Goal: Task Accomplishment & Management: Manage account settings

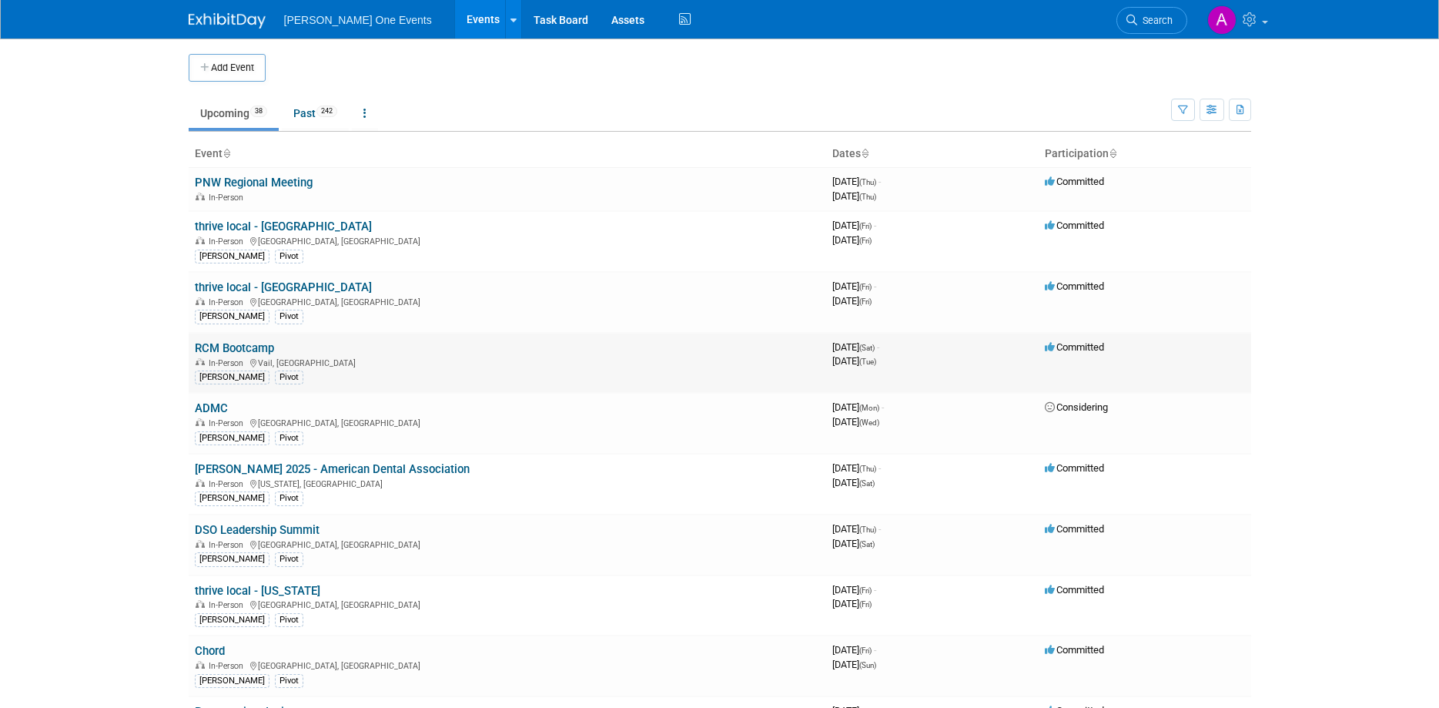
click at [246, 348] on link "RCM Bootcamp" at bounding box center [234, 348] width 79 height 14
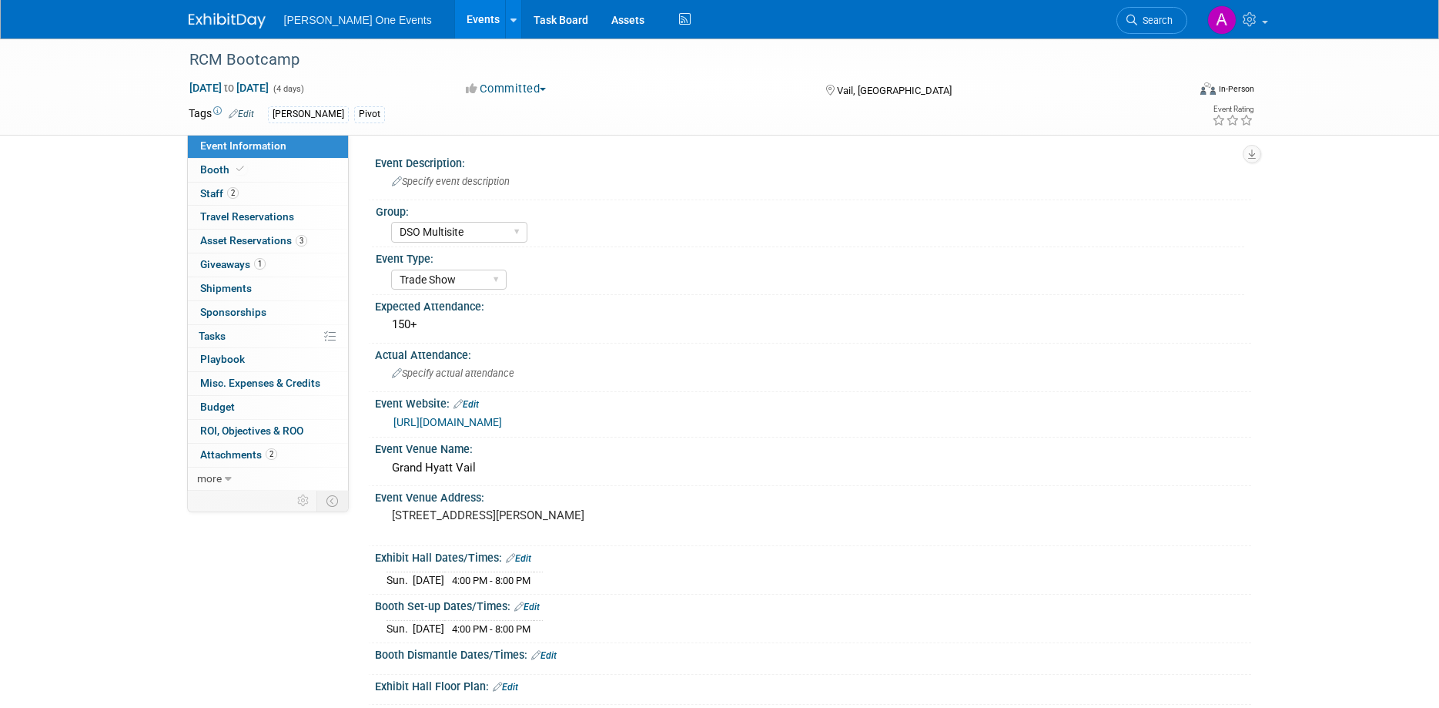
select select "DSO Multisite"
select select "Trade Show"
click at [238, 288] on span "Shipments 0" at bounding box center [226, 288] width 52 height 12
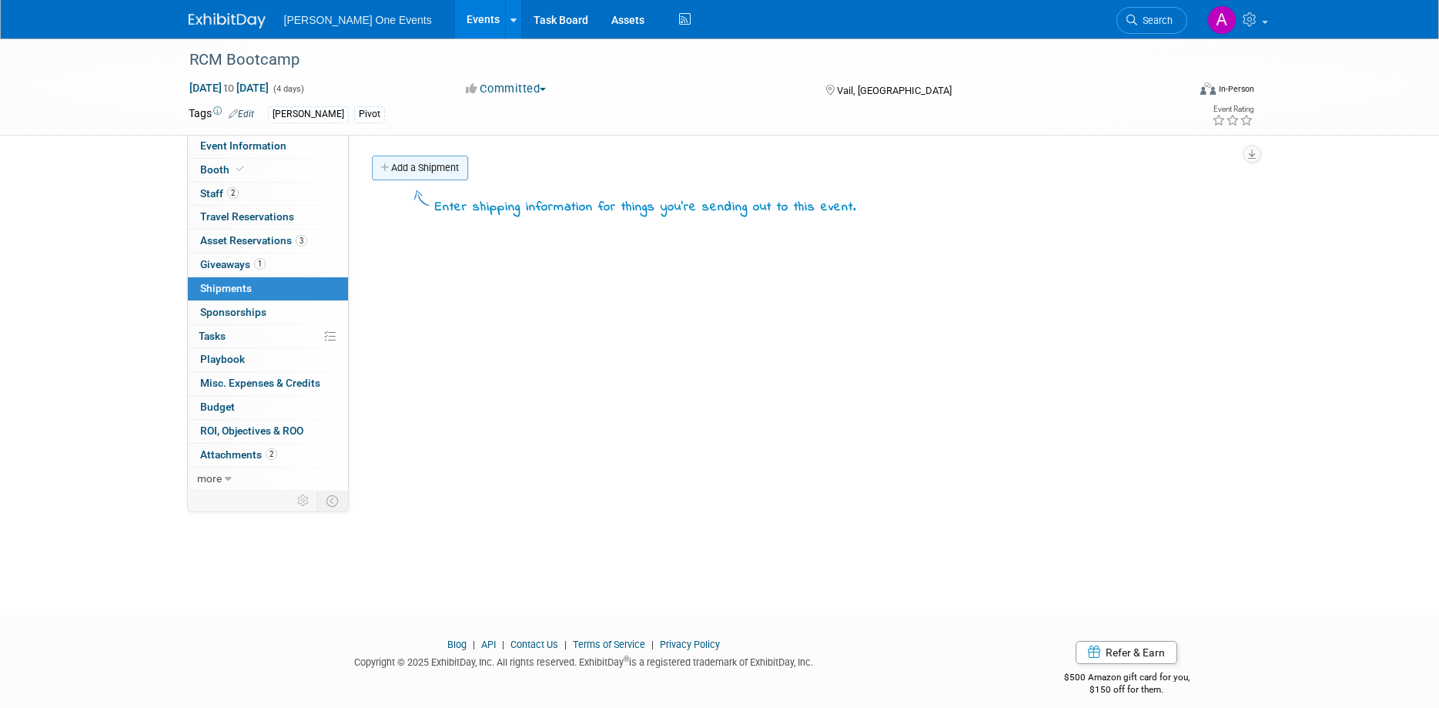
click at [405, 166] on link "Add a Shipment" at bounding box center [420, 168] width 96 height 25
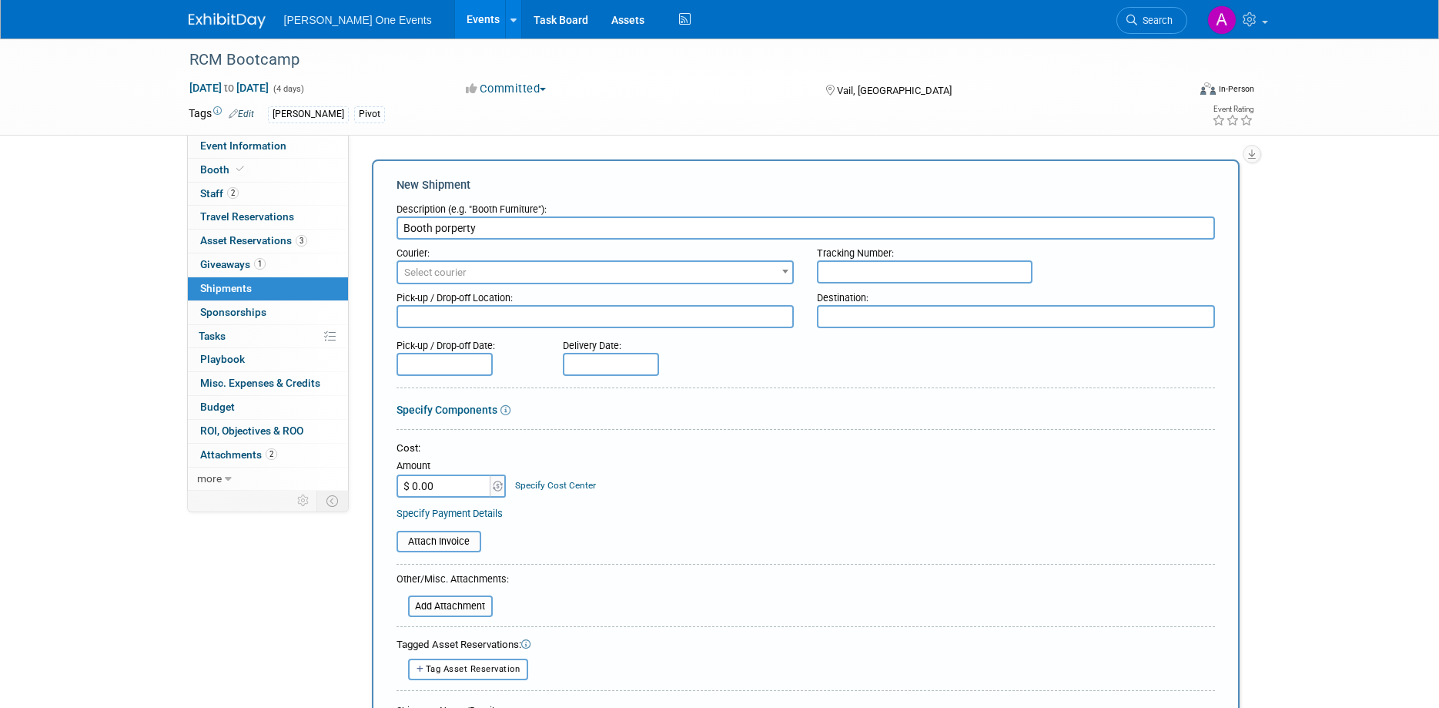
type input "Booth porperty"
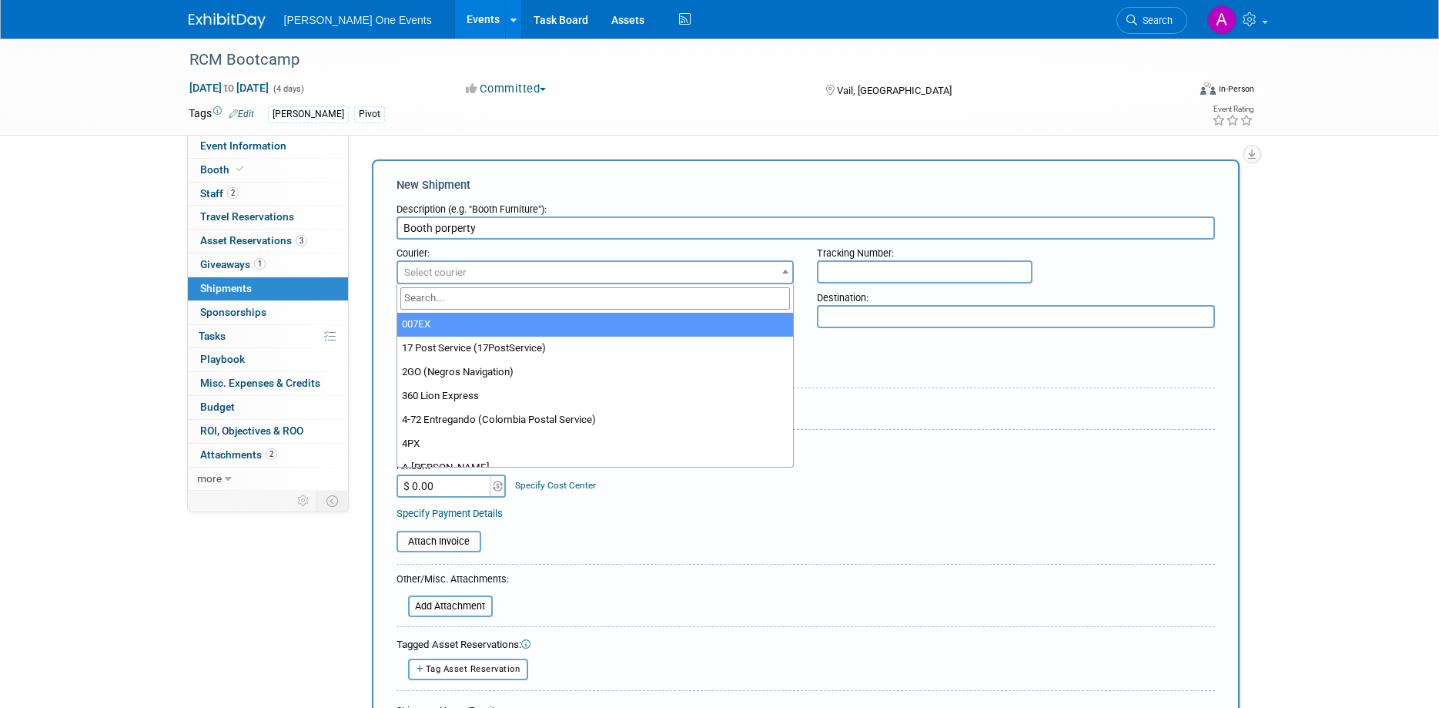
click at [595, 276] on span "Select courier" at bounding box center [595, 273] width 395 height 22
type input "fed"
select select "206"
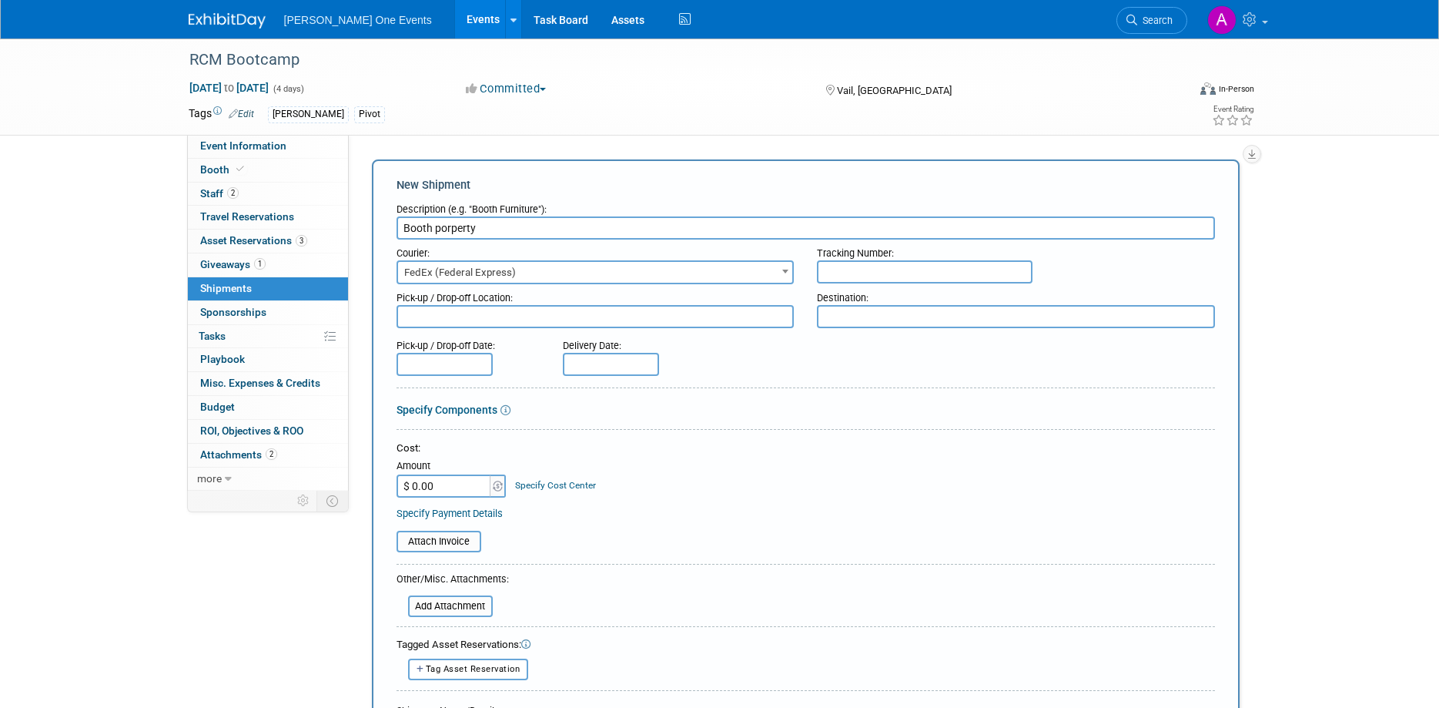
click at [854, 274] on input "text" at bounding box center [925, 271] width 216 height 23
paste input "884839016510 884839082945"
click at [893, 273] on input "884839016510 884839082945" at bounding box center [925, 271] width 216 height 23
type input "884839016510, 884839082945"
click at [445, 605] on input "file" at bounding box center [399, 606] width 183 height 18
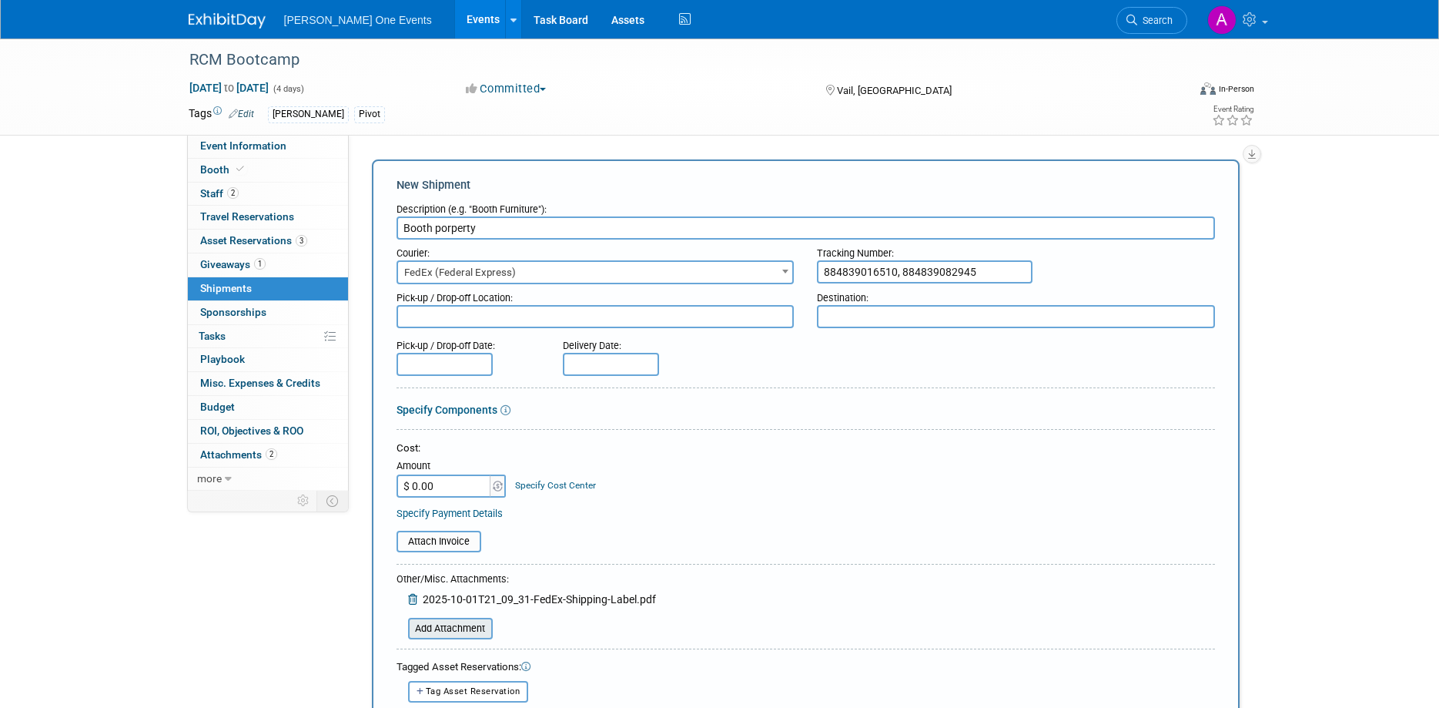
click at [466, 628] on input "file" at bounding box center [399, 628] width 183 height 18
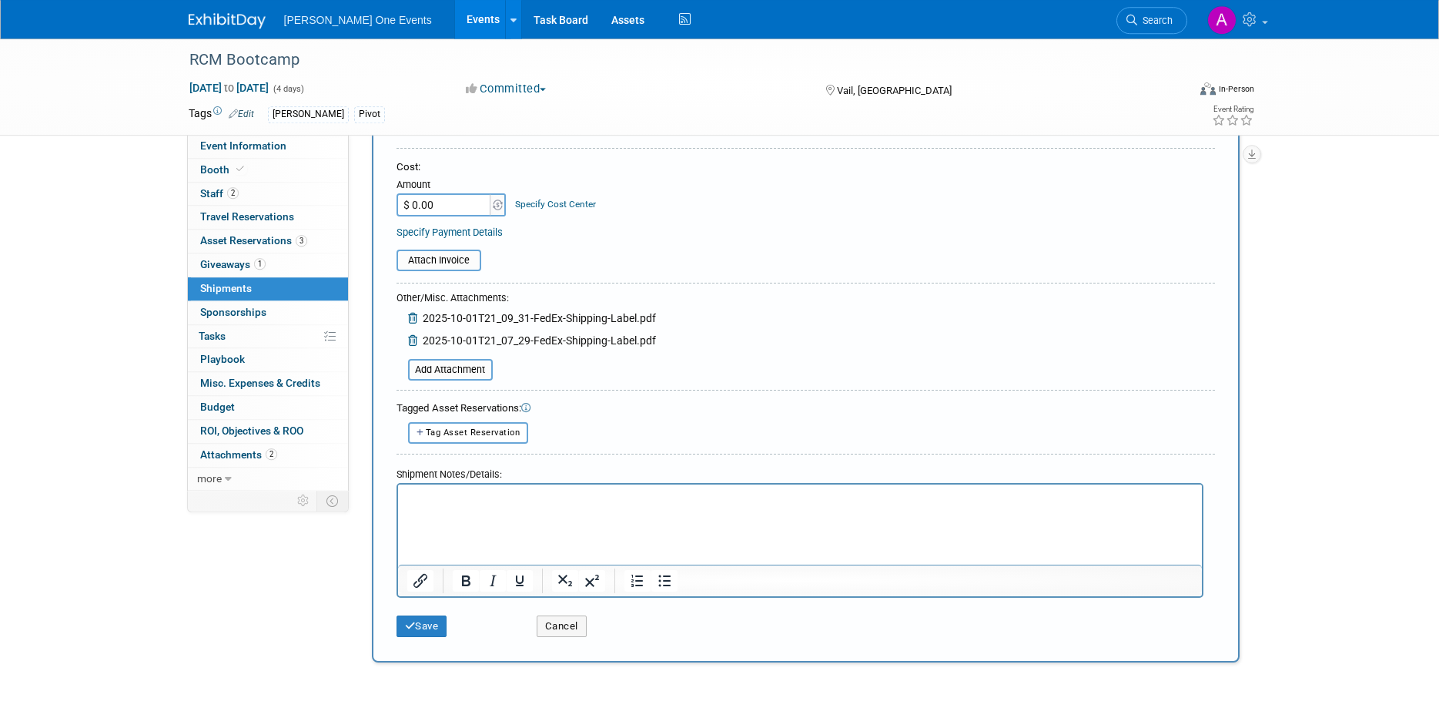
scroll to position [314, 0]
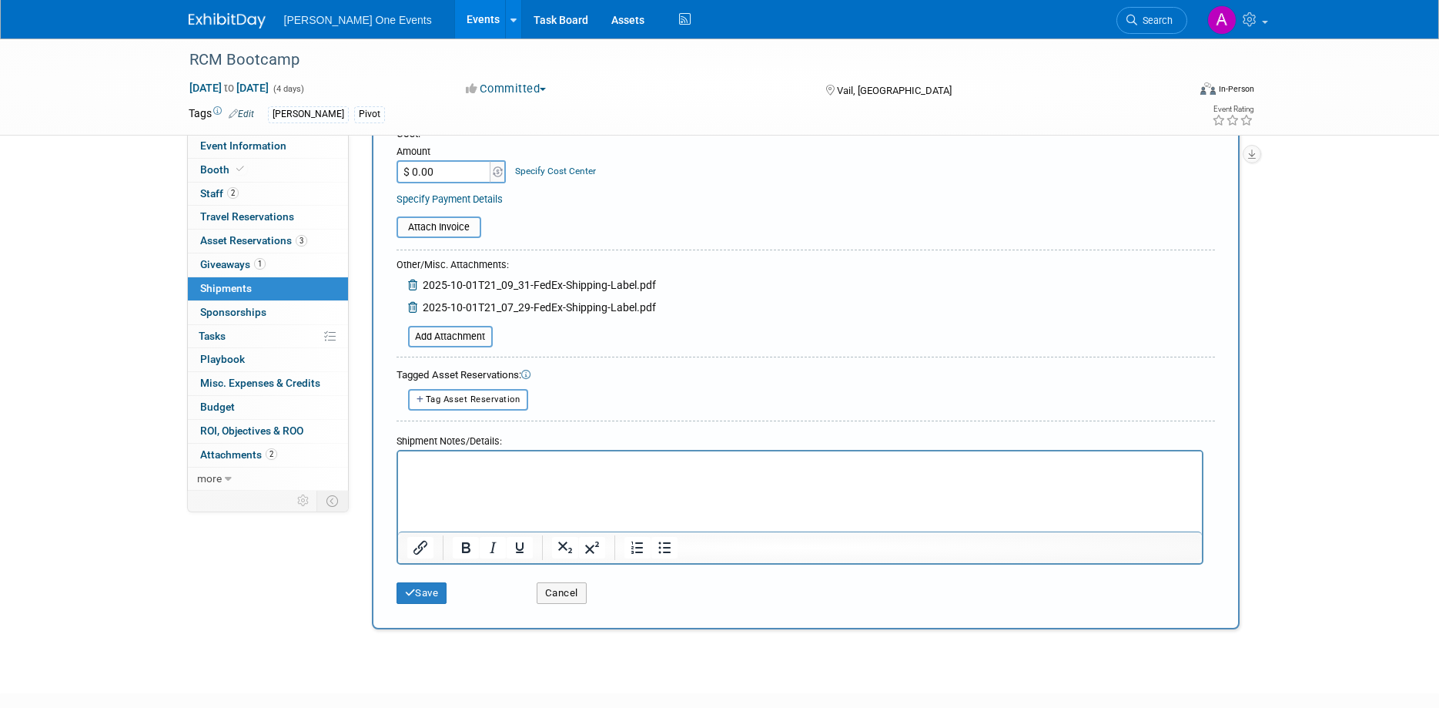
click at [503, 470] on p "Rich Text Area. Press ALT-0 for help." at bounding box center [800, 464] width 786 height 15
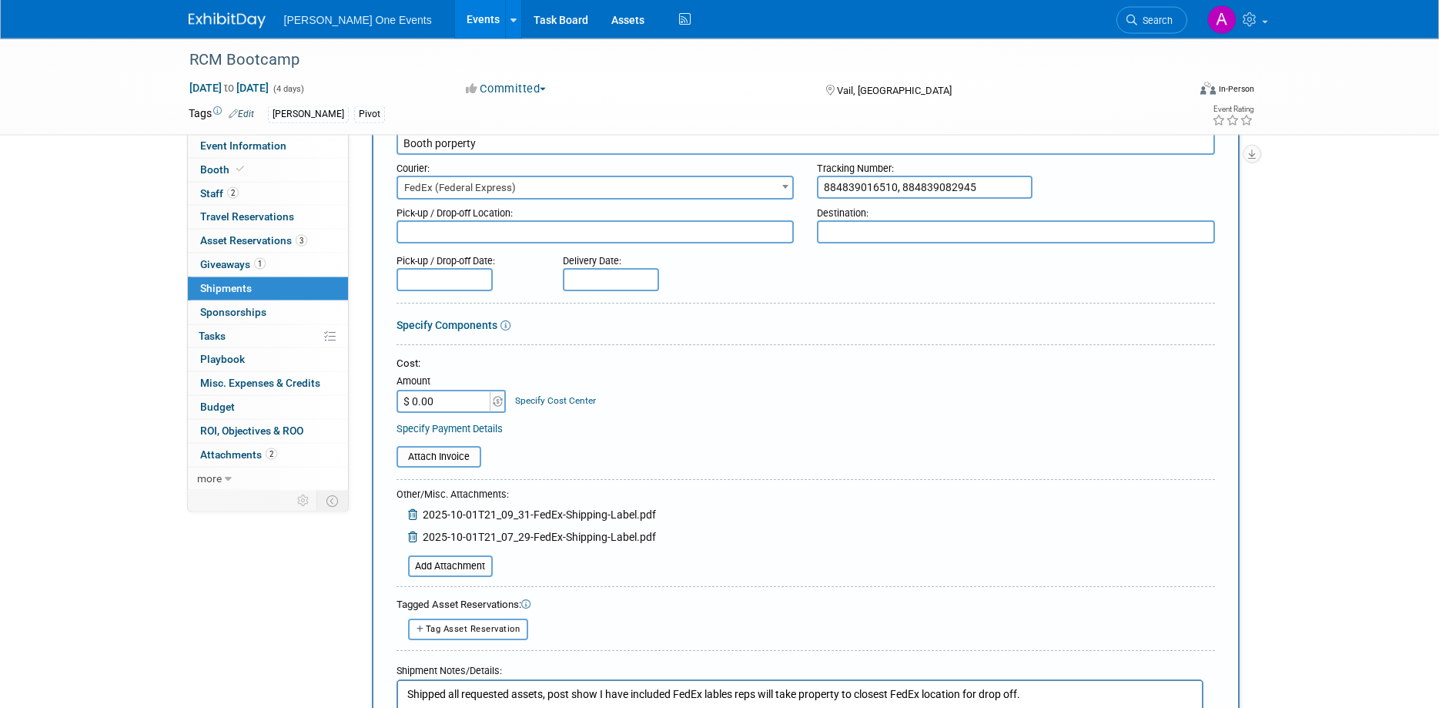
scroll to position [236, 0]
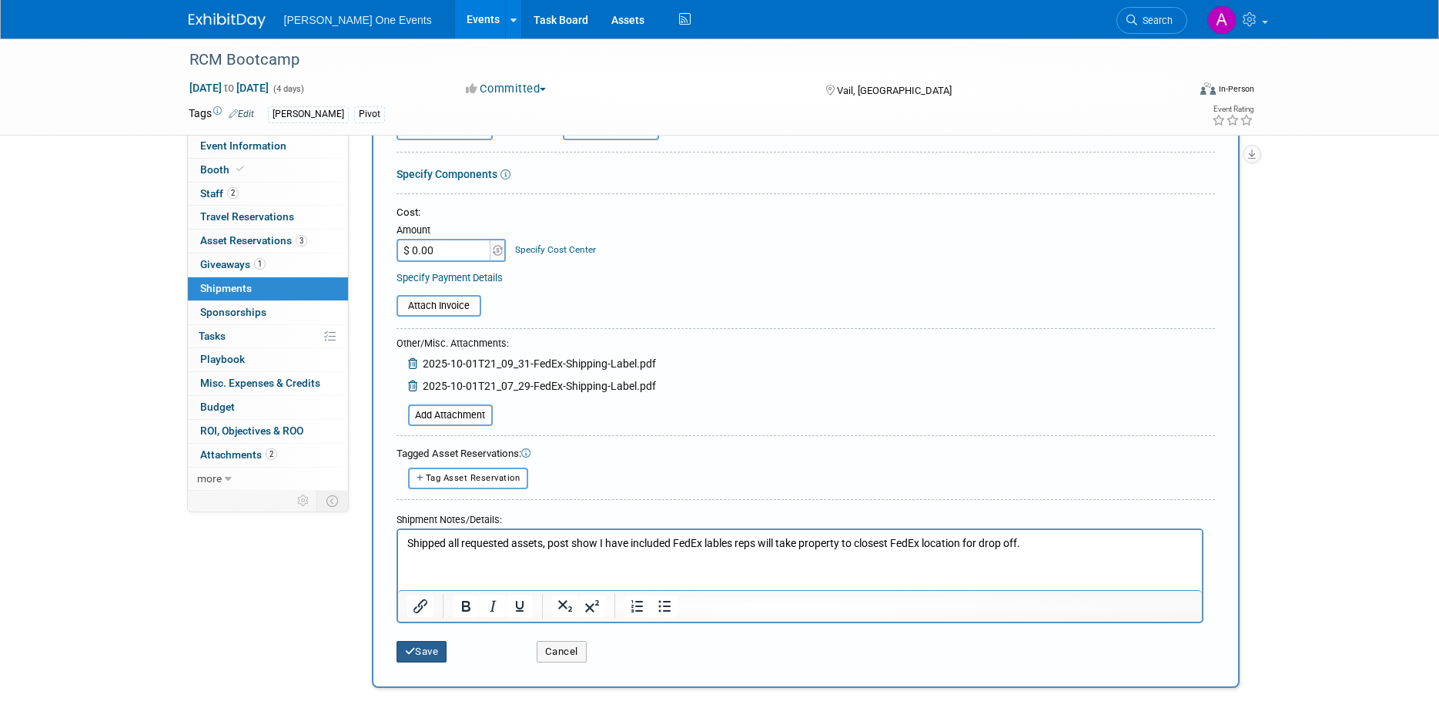
click at [425, 651] on button "Save" at bounding box center [422, 652] width 51 height 22
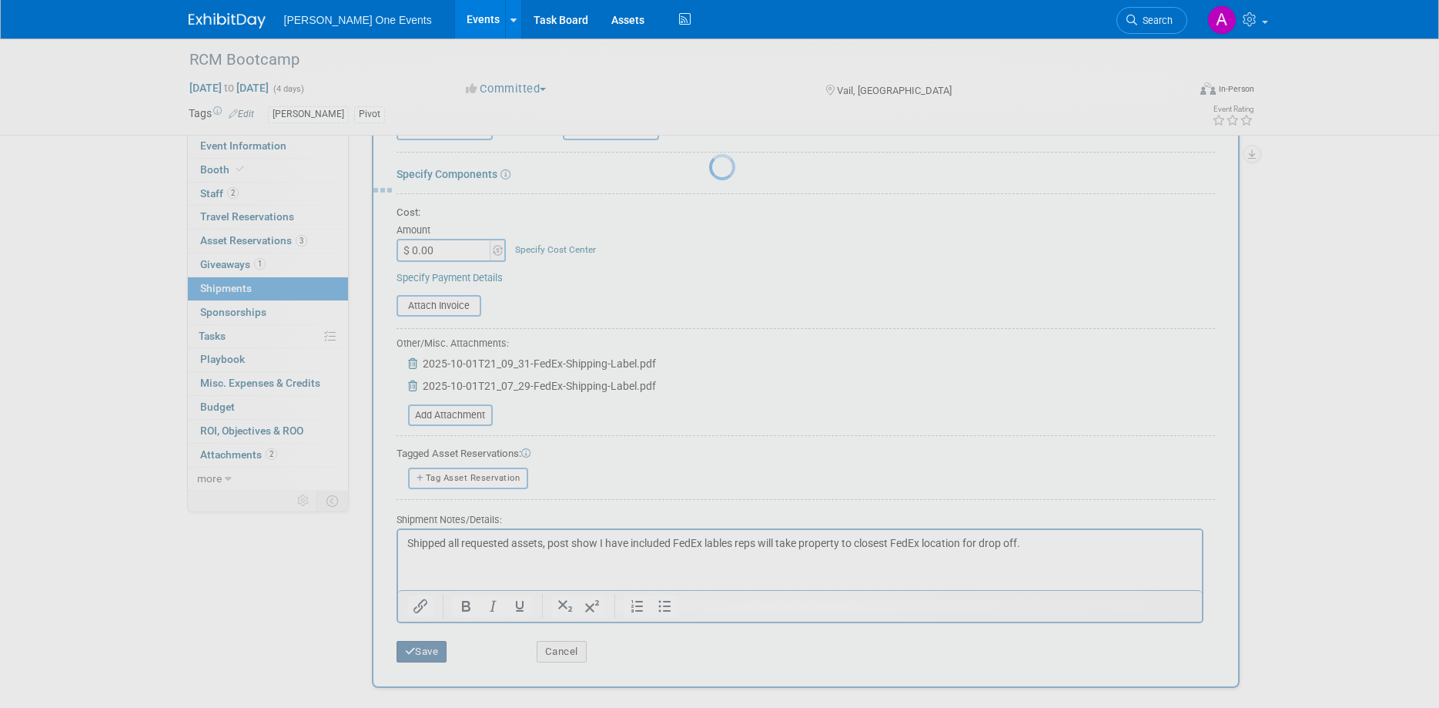
scroll to position [15, 0]
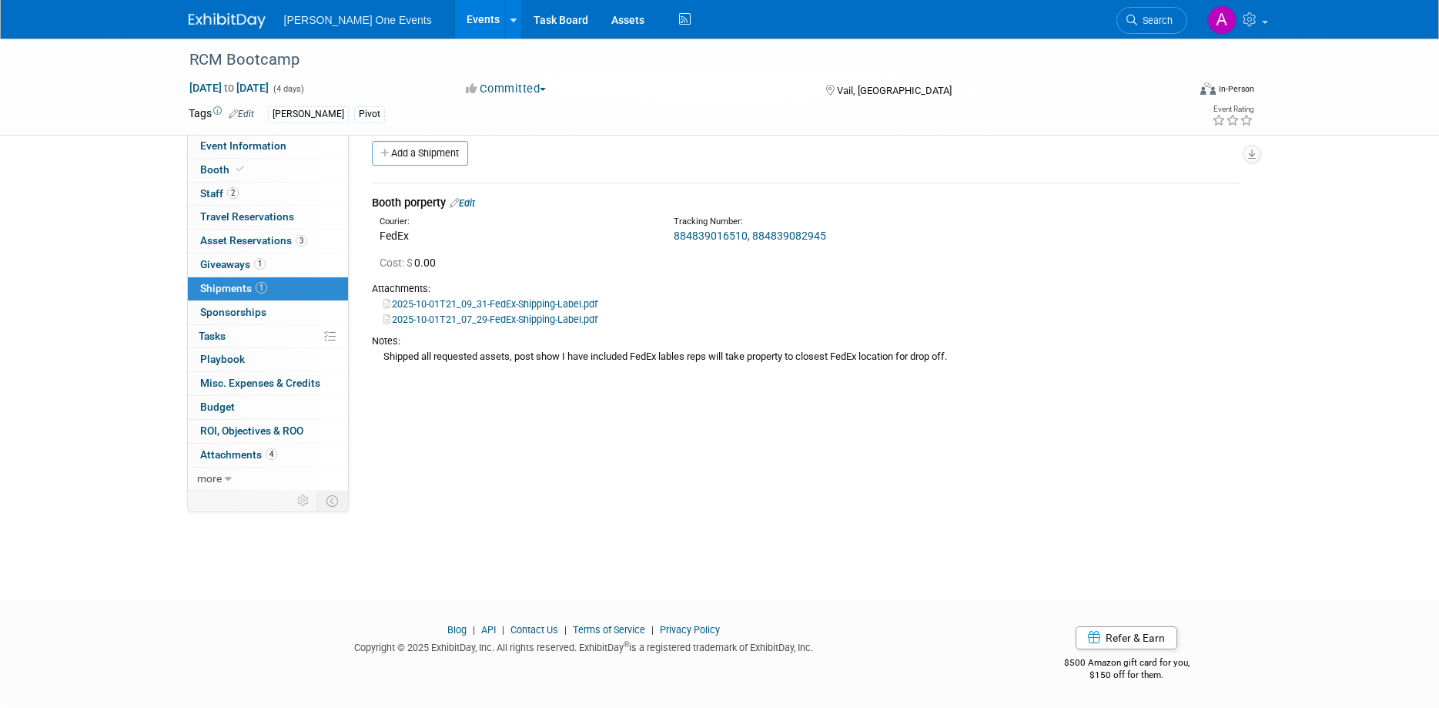
click at [740, 233] on link "884839016510, 884839082945" at bounding box center [750, 236] width 152 height 12
